Goal: Transaction & Acquisition: Book appointment/travel/reservation

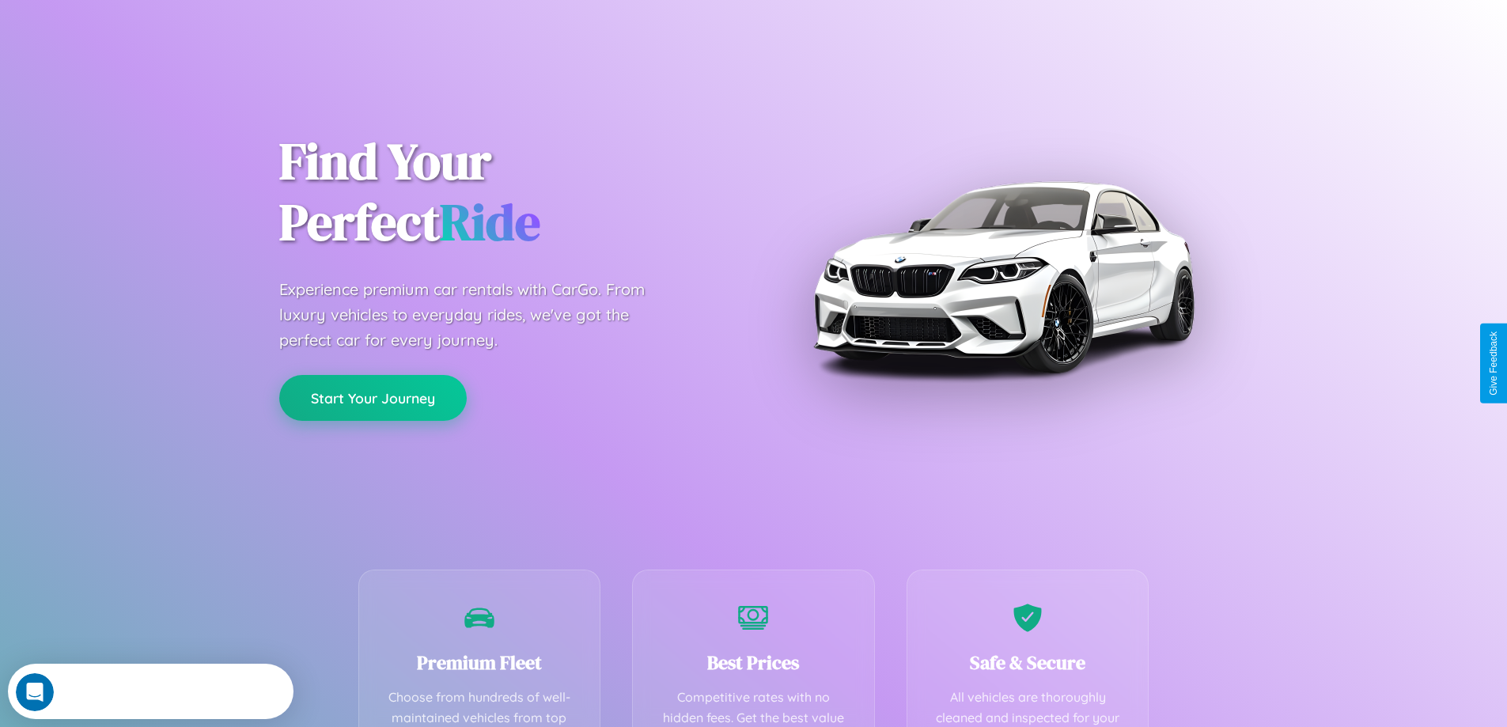
click at [373, 398] on button "Start Your Journey" at bounding box center [372, 398] width 187 height 46
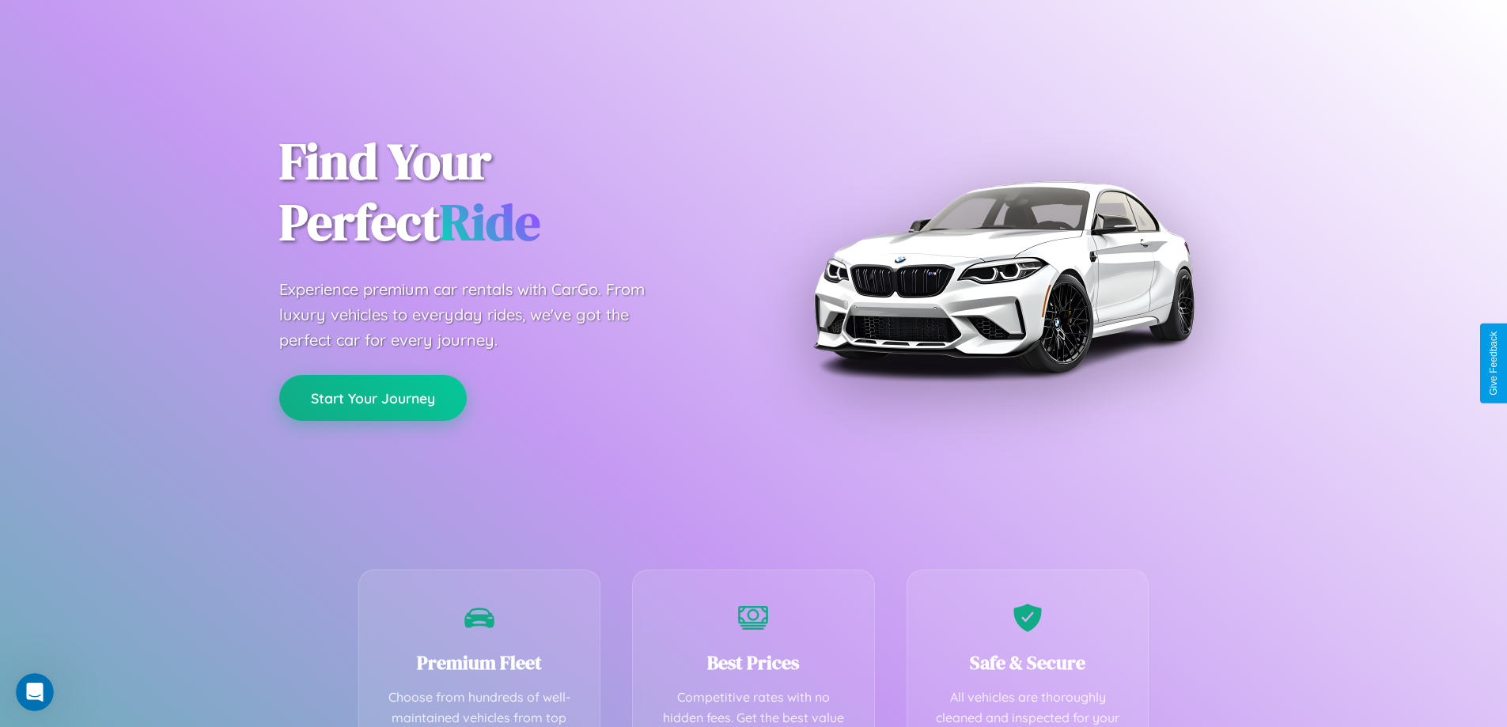
click at [373, 397] on button "Start Your Journey" at bounding box center [372, 398] width 187 height 46
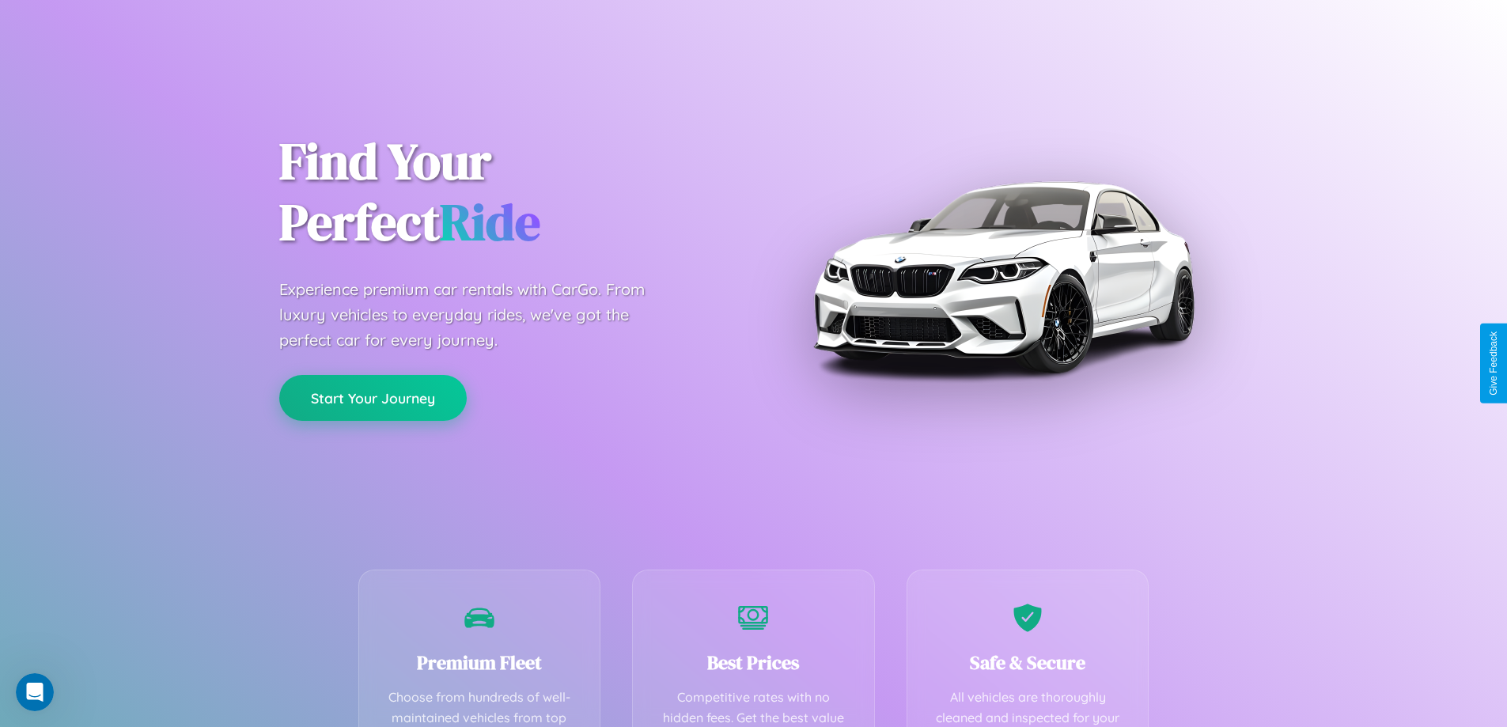
click at [373, 397] on button "Start Your Journey" at bounding box center [372, 398] width 187 height 46
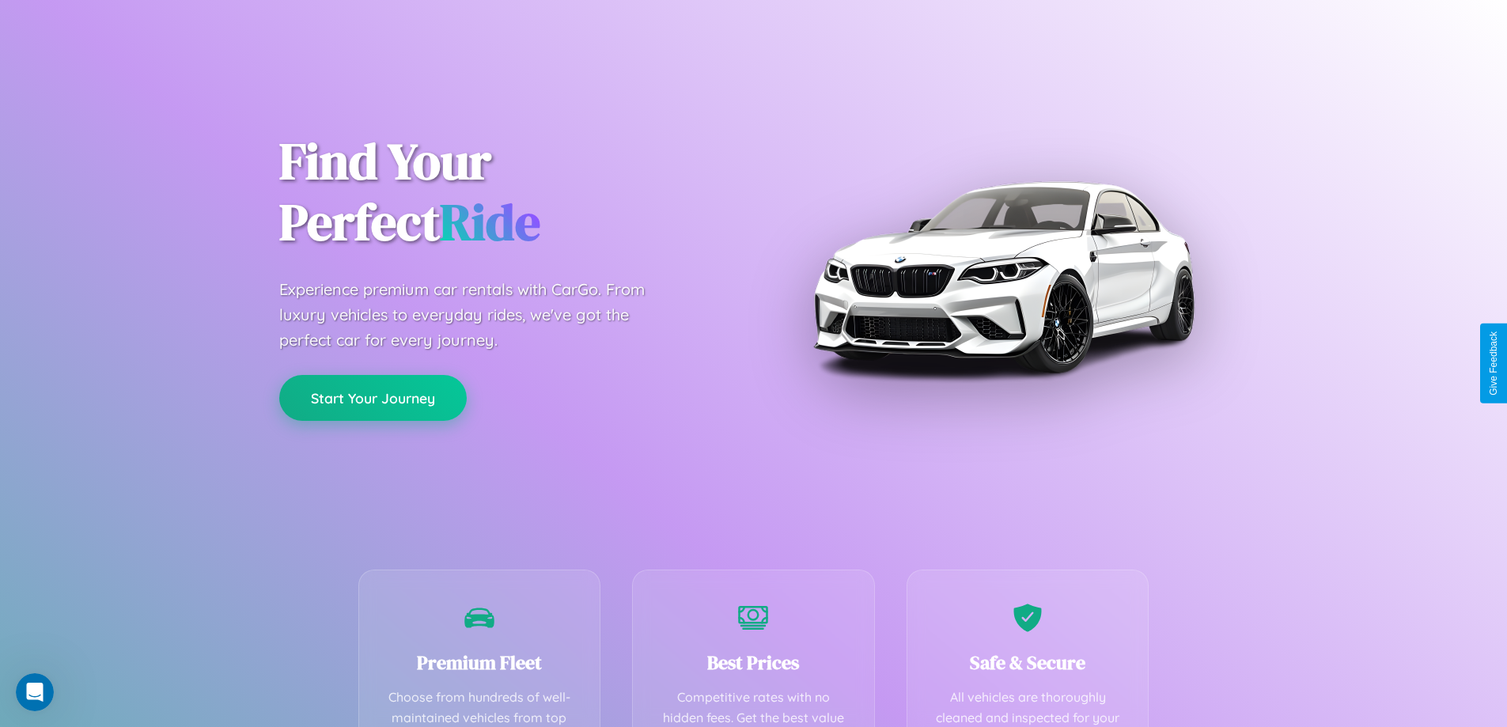
click at [373, 397] on button "Start Your Journey" at bounding box center [372, 398] width 187 height 46
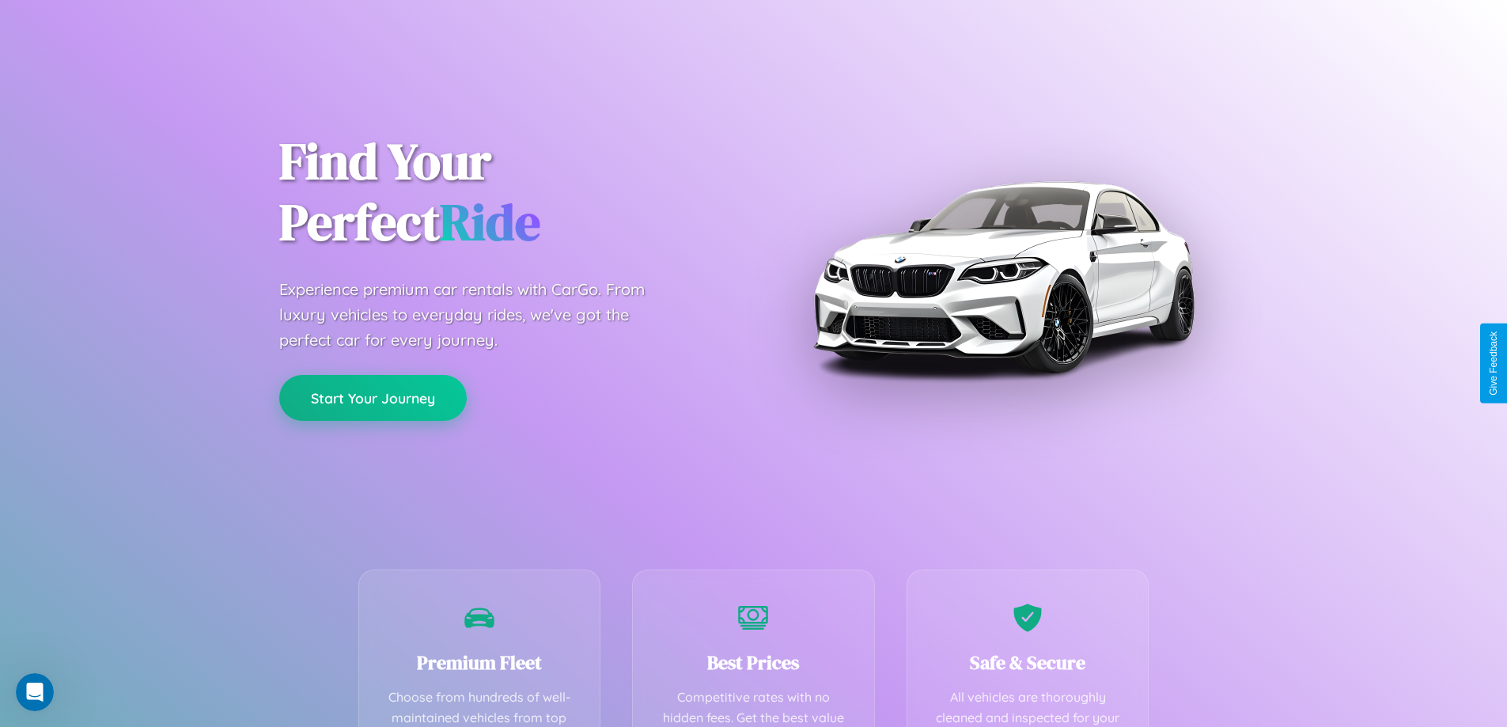
click at [373, 397] on button "Start Your Journey" at bounding box center [372, 398] width 187 height 46
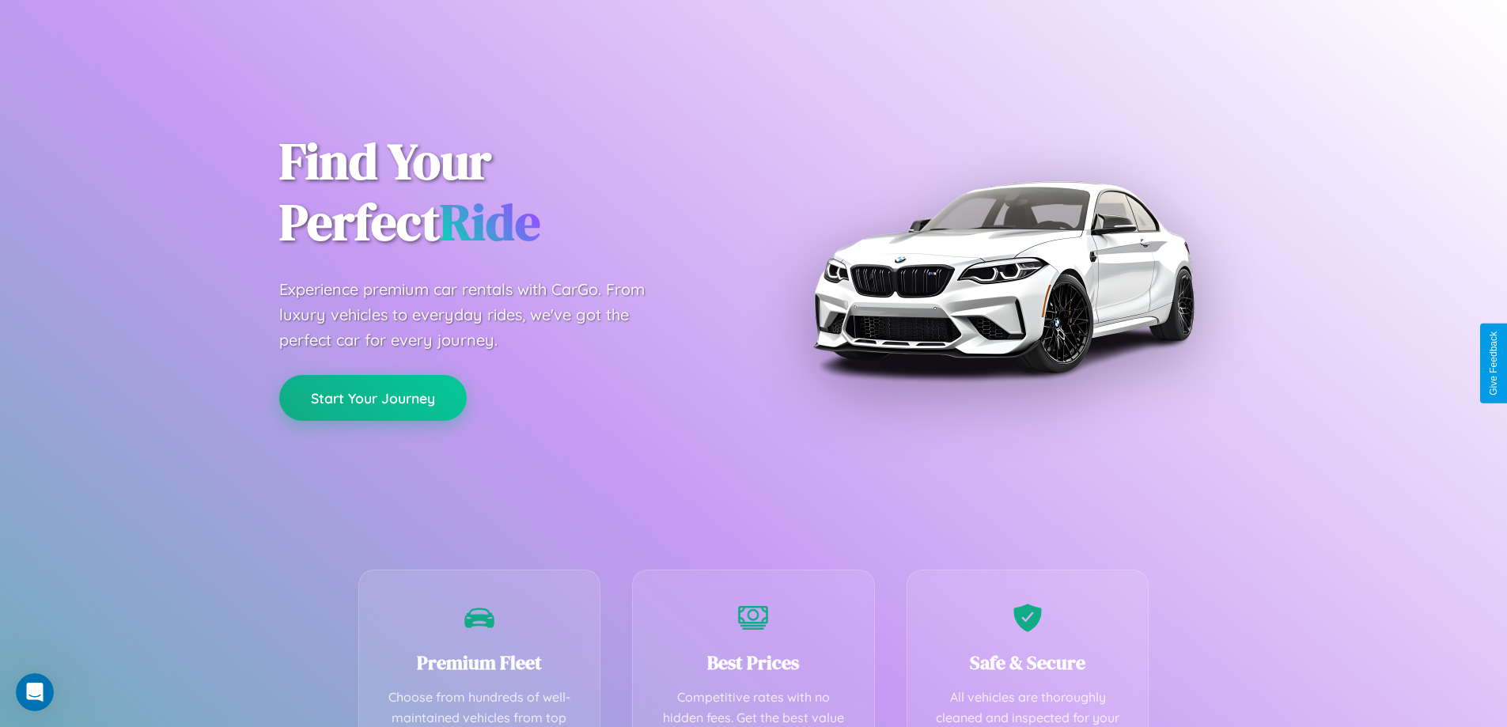
click at [373, 397] on button "Start Your Journey" at bounding box center [372, 398] width 187 height 46
